Goal: Task Accomplishment & Management: Complete application form

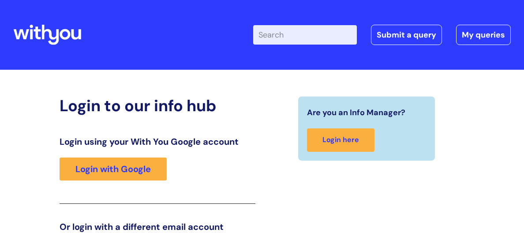
scroll to position [139, 0]
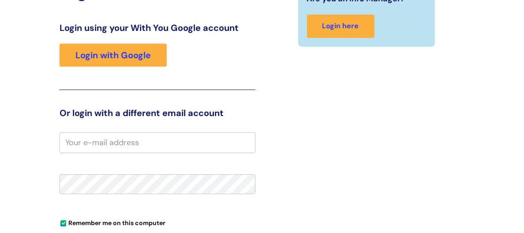
scroll to position [123, 0]
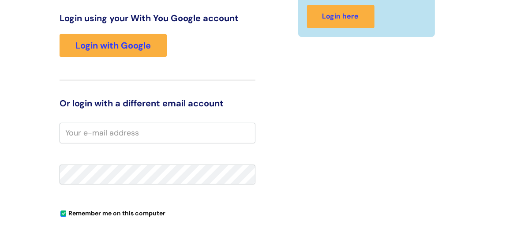
click at [178, 128] on input "email" at bounding box center [158, 133] width 196 height 20
click at [98, 132] on input "d.foster" at bounding box center [158, 133] width 196 height 20
type input "d"
type input "des.foster@wearewithyou.org.uk"
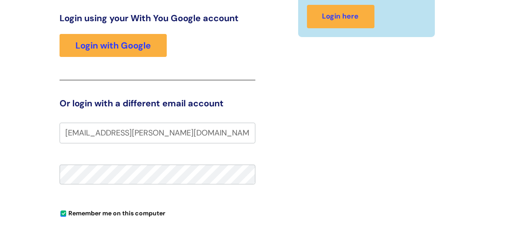
click at [112, 201] on fieldset "des.foster@wearewithyou.org.uk Remember me on this computer Forgot your passwor…" at bounding box center [158, 226] width 196 height 206
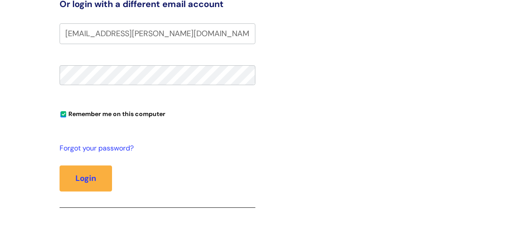
scroll to position [225, 0]
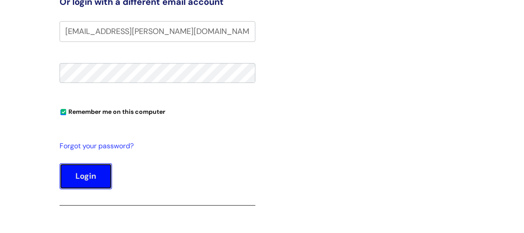
click at [75, 172] on button "Login" at bounding box center [86, 176] width 52 height 26
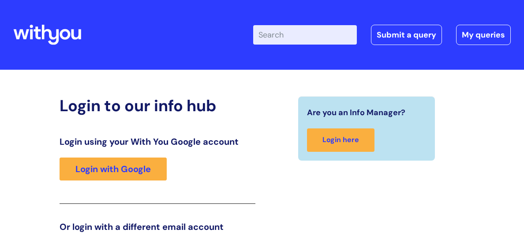
scroll to position [185, 0]
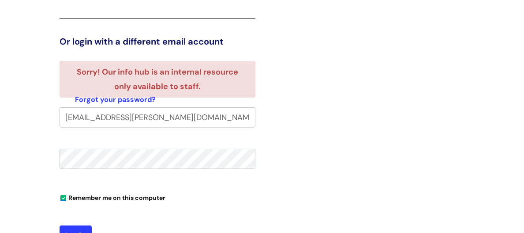
type input "[PERSON_NAME]"
click at [83, 225] on button "Login" at bounding box center [76, 235] width 32 height 20
click at [281, 99] on div "Are you an Info Manager? Login here" at bounding box center [366, 89] width 209 height 356
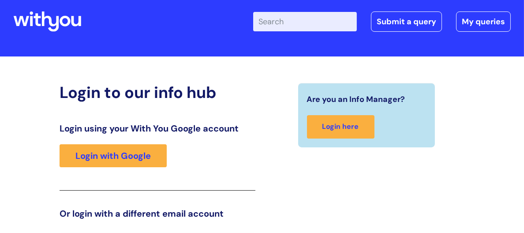
scroll to position [0, 0]
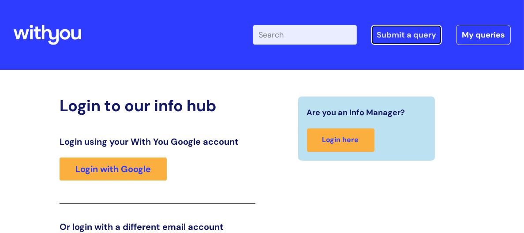
click at [406, 30] on link "Submit a query" at bounding box center [406, 35] width 71 height 20
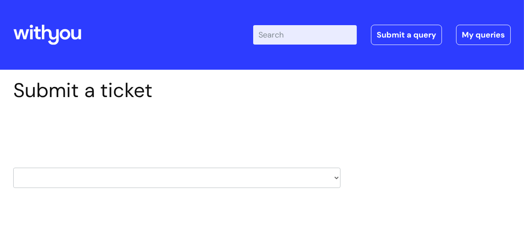
click at [335, 179] on select "HR / People IT and Support Clinical Drug Alerts Finance Accounts Data Support T…" at bounding box center [176, 178] width 327 height 20
select select "it_and_support"
click at [13, 168] on select "HR / People IT and Support Clinical Drug Alerts Finance Accounts Data Support T…" at bounding box center [176, 178] width 327 height 20
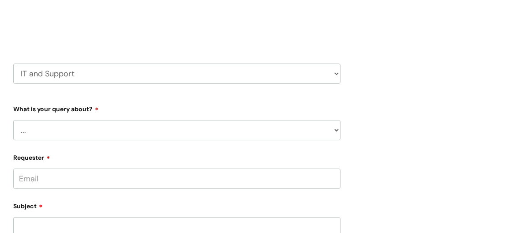
scroll to position [121, 0]
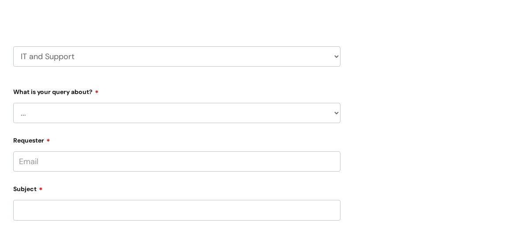
click at [33, 112] on select "... Mobile Phone Reset & MFA Accounts, Starters and Leavers IT Hardware issue I…" at bounding box center [176, 113] width 327 height 20
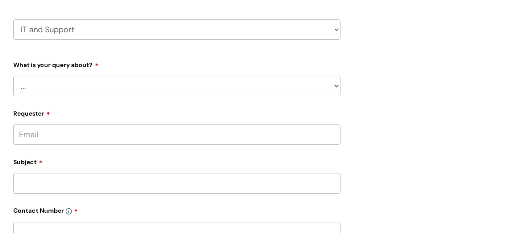
scroll to position [160, 0]
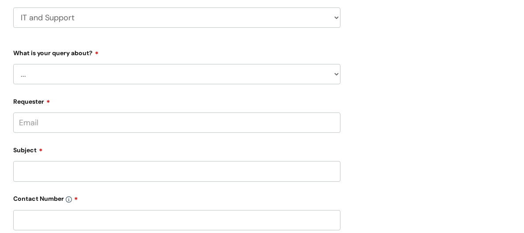
click at [337, 74] on select "... Mobile Phone Reset & MFA Accounts, Starters and Leavers IT Hardware issue I…" at bounding box center [176, 74] width 327 height 20
select select "Something Else"
click at [13, 64] on select "... Mobile Phone Reset & MFA Accounts, Starters and Leavers IT Hardware issue I…" at bounding box center [176, 74] width 327 height 20
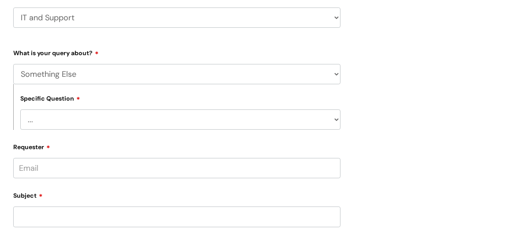
click at [46, 124] on select "... My problem is not listed" at bounding box center [180, 119] width 320 height 20
select select "My problem is not listed"
click at [20, 109] on select "... My problem is not listed" at bounding box center [180, 119] width 320 height 20
click at [45, 166] on input "Requester" at bounding box center [176, 168] width 327 height 20
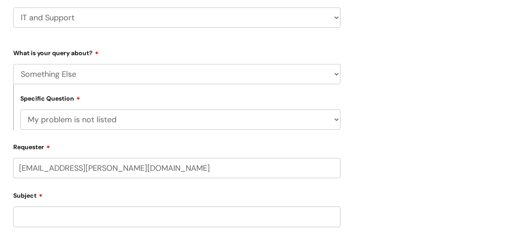
type input "derren.foster@wearewithyou.org.uk"
click at [22, 211] on div "Subject" at bounding box center [176, 211] width 327 height 39
click at [25, 202] on input "text" at bounding box center [176, 202] width 327 height 20
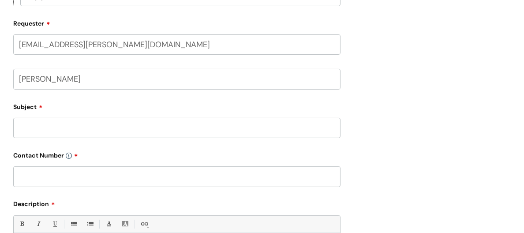
scroll to position [304, 0]
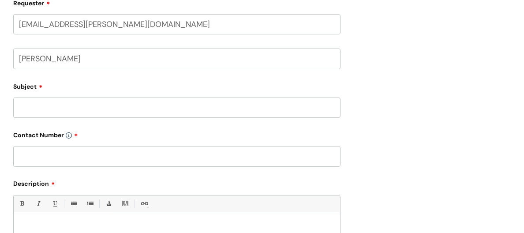
type input "Des Foster"
click at [38, 105] on input "Subject" at bounding box center [176, 107] width 327 height 20
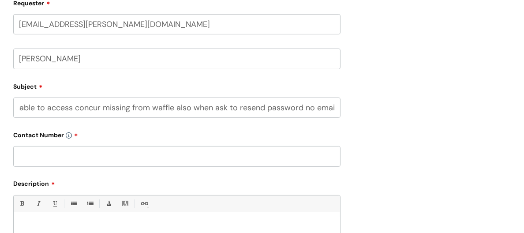
scroll to position [0, 15]
type input "Unable to access concur missing from waffle also when ask to resend password no…"
click at [20, 153] on input "text" at bounding box center [176, 156] width 327 height 20
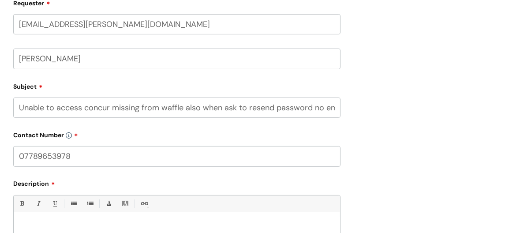
type input "07789653978"
click at [340, 108] on input "Unable to access concur missing from waffle also when ask to resend password no…" at bounding box center [176, 107] width 327 height 20
click at [334, 106] on input "Unable to access concur missing from waffle also when ask to resend password no…" at bounding box center [176, 107] width 327 height 20
click at [335, 106] on input "Unable to access concur missing from waffle also when ask to resend password no…" at bounding box center [176, 107] width 327 height 20
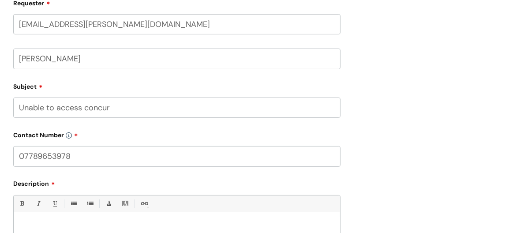
type input "Unable to access concur"
click at [23, 223] on p at bounding box center [176, 227] width 313 height 8
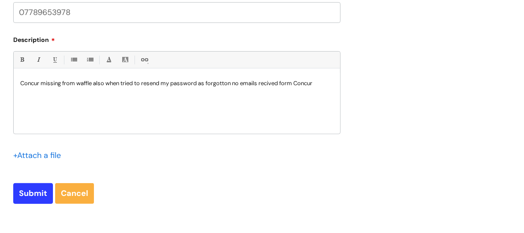
scroll to position [462, 0]
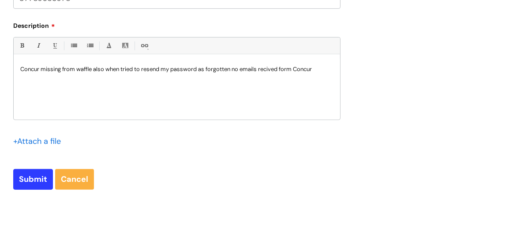
click at [272, 69] on p "Concur missing from waffle also when tried to resend my password as forgotten n…" at bounding box center [176, 69] width 313 height 8
click at [35, 176] on input "Submit" at bounding box center [33, 179] width 40 height 20
type input "Please Wait..."
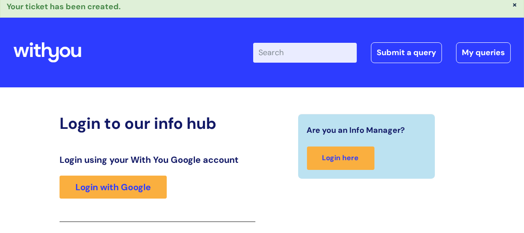
scroll to position [5, 0]
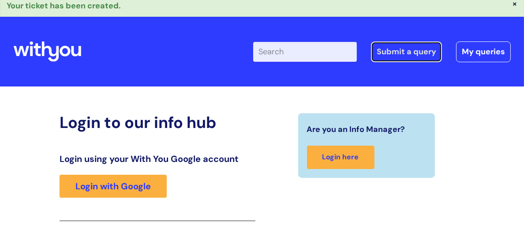
click at [402, 47] on link "Submit a query" at bounding box center [406, 51] width 71 height 20
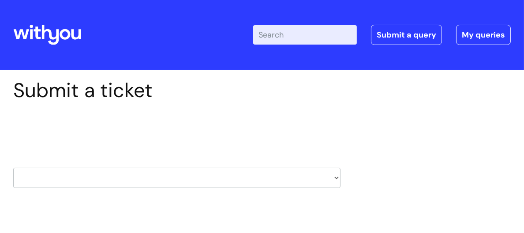
click at [336, 177] on select "HR / People IT and Support Clinical Drug Alerts Finance Accounts Data Support T…" at bounding box center [176, 178] width 327 height 20
select select "hr_/_people"
click at [13, 168] on select "HR / People IT and Support Clinical Drug Alerts Finance Accounts Data Support T…" at bounding box center [176, 178] width 327 height 20
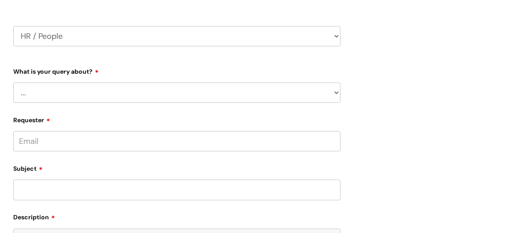
scroll to position [151, 0]
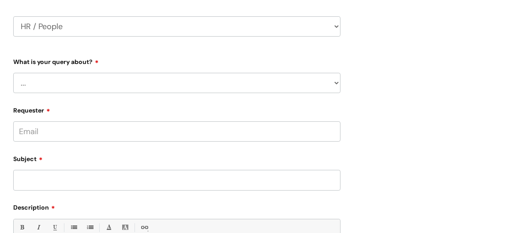
click at [44, 82] on select "... Absence Query Holiday Query Employee change request General HR Query iTrent…" at bounding box center [176, 83] width 327 height 20
select select "Holiday Query"
click at [13, 73] on select "... Absence Query Holiday Query Employee change request General HR Query iTrent…" at bounding box center [176, 83] width 327 height 20
click at [37, 129] on input "Requester" at bounding box center [176, 131] width 327 height 20
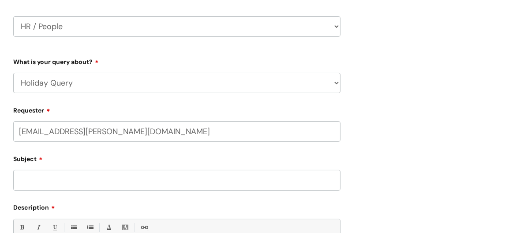
type input "[EMAIL_ADDRESS][PERSON_NAME][DOMAIN_NAME]"
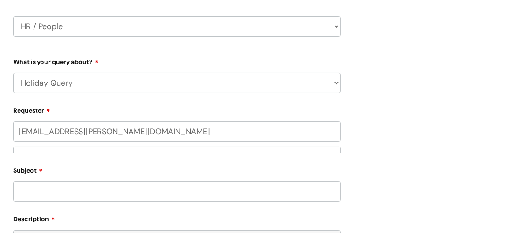
click at [30, 179] on div "Subject" at bounding box center [176, 182] width 327 height 39
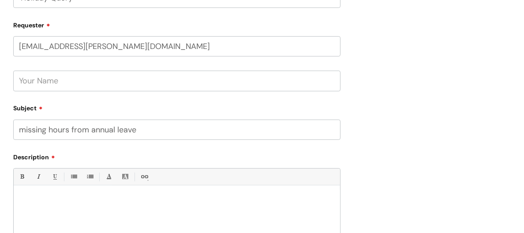
scroll to position [270, 0]
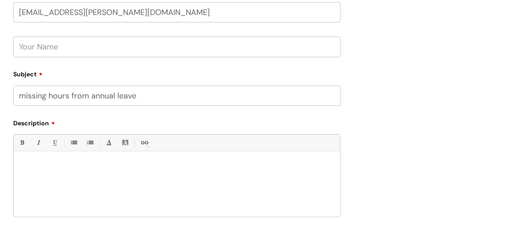
type input "missing hours from annual leave"
click at [21, 157] on div at bounding box center [177, 186] width 326 height 61
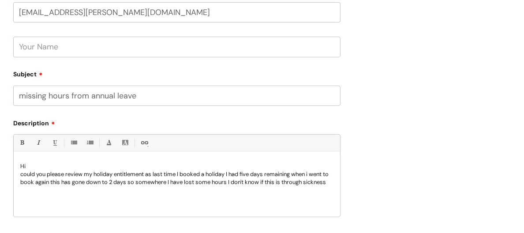
click at [43, 186] on p "could you please review my holiday entitlement as last time I booked a holiday …" at bounding box center [176, 178] width 313 height 16
click at [124, 189] on p "could you please review my holiday entitlement as last time I booked a holiday …" at bounding box center [176, 182] width 313 height 24
click at [170, 189] on p "could you please review my holiday entitlement as last time I booked a holiday …" at bounding box center [176, 182] width 313 height 24
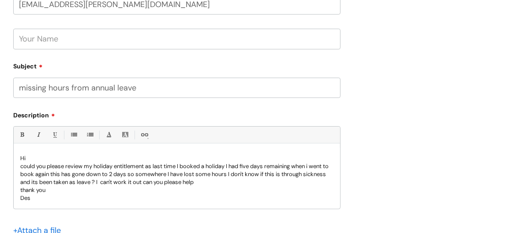
scroll to position [276, 0]
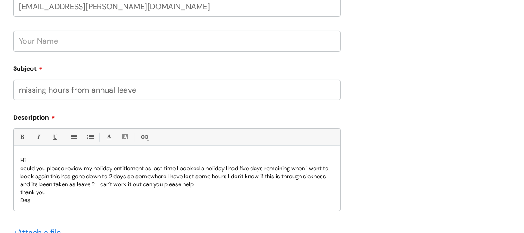
click at [22, 42] on input "text" at bounding box center [176, 41] width 327 height 20
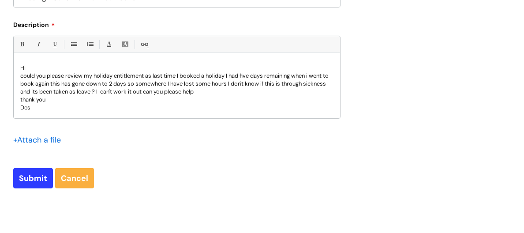
scroll to position [371, 0]
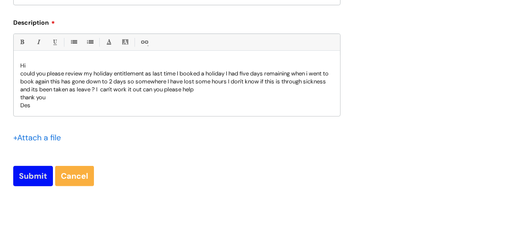
type input "Des Foster"
click at [39, 171] on input "Submit" at bounding box center [33, 176] width 40 height 20
type input "Please Wait..."
